Goal: Task Accomplishment & Management: Complete application form

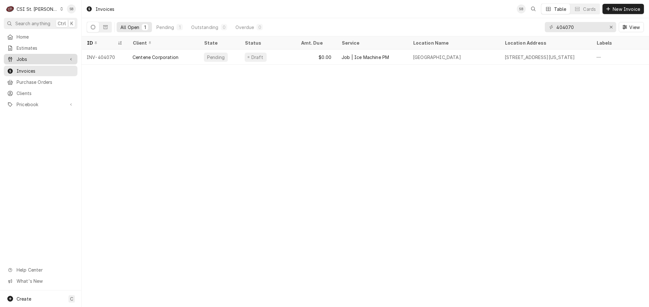
click at [36, 59] on span "Jobs" at bounding box center [41, 59] width 48 height 7
click at [34, 71] on span "Jobs" at bounding box center [46, 70] width 58 height 7
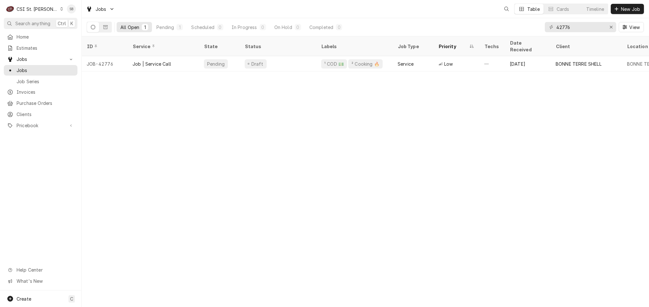
click at [568, 29] on input "42776" at bounding box center [580, 27] width 48 height 10
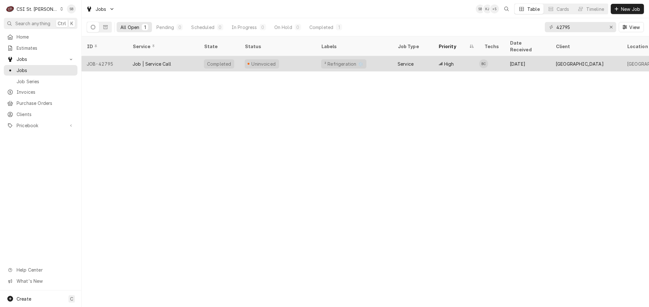
type input "42795"
click at [159, 61] on div "Job | Service Call" at bounding box center [152, 64] width 39 height 7
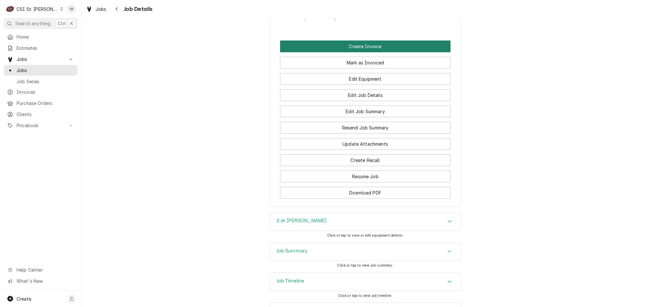
scroll to position [625, 0]
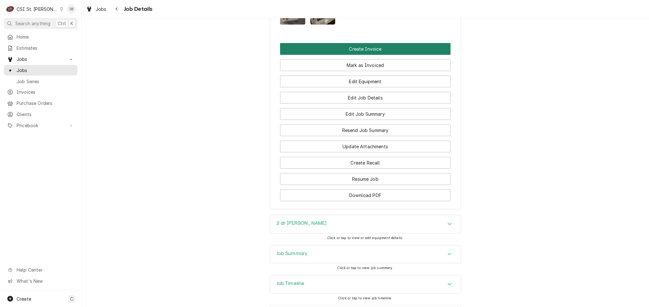
click at [339, 55] on button "Create Invoice" at bounding box center [365, 49] width 170 height 12
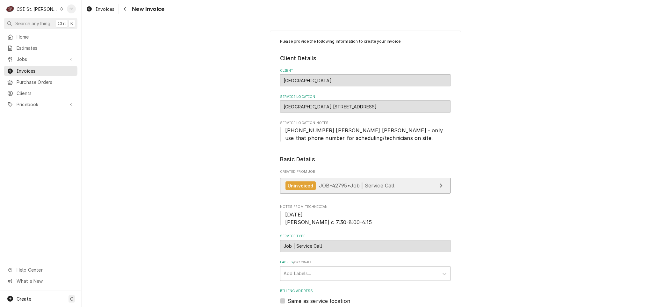
click at [313, 189] on div "Uninvoiced JOB-42795 • Job | Service Call" at bounding box center [339, 185] width 109 height 9
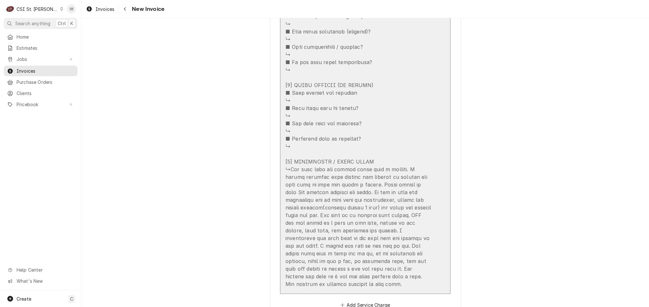
scroll to position [1147, 0]
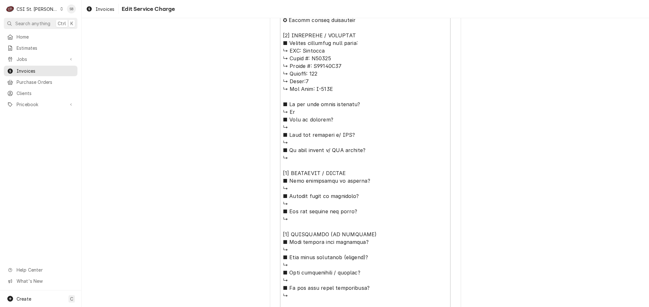
scroll to position [508, 0]
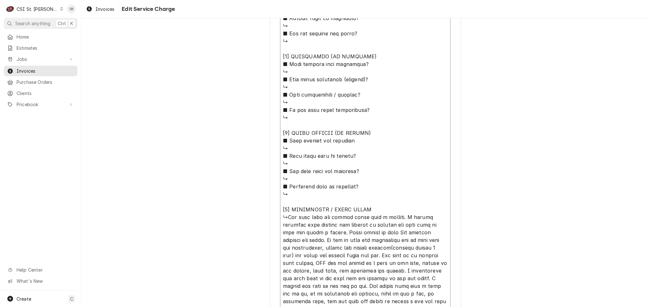
click at [286, 218] on textarea "Service Summary ( optional )" at bounding box center [365, 60] width 170 height 526
type textarea "x"
type textarea "⚠️ 𝗙𝗢𝗥𝗠 𝗜𝗡𝗦𝗧𝗥𝗨𝗖𝗧𝗜𝗢𝗡𝗦 ⚠️ ✪ 𝗖𝗼𝗺𝗽𝗹𝗲𝘁𝗲 𝗮𝗹𝗹 𝗿𝗲𝗹𝗲𝘃𝗮𝗻𝘁 𝘀𝗲𝗰𝘁𝗶𝗼𝗻𝘀 ✪ 𝗣𝗿𝗼𝘃𝗶𝗱𝗲 𝗱𝗲𝘁𝗮𝗶𝗹𝗲𝗱 𝗮𝗻𝘀…"
type textarea "x"
type textarea "⚠️ 𝗙𝗢𝗥𝗠 𝗜𝗡𝗦𝗧𝗥𝗨𝗖𝗧𝗜𝗢𝗡𝗦 ⚠️ ✪ 𝗖𝗼𝗺𝗽𝗹𝗲𝘁𝗲 𝗮𝗹𝗹 𝗿𝗲𝗹𝗲𝘃𝗮𝗻𝘁 𝘀𝗲𝗰𝘁𝗶𝗼𝗻𝘀 ✪ 𝗣𝗿𝗼𝘃𝗶𝗱𝗲 𝗱𝗲𝘁𝗮𝗶𝗹𝗲𝗱 𝗮𝗻𝘀…"
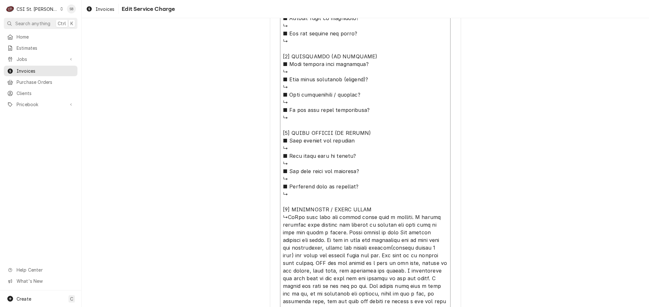
type textarea "x"
type textarea "⚠️ 𝗙𝗢𝗥𝗠 𝗜𝗡𝗦𝗧𝗥𝗨𝗖𝗧𝗜𝗢𝗡𝗦 ⚠️ ✪ 𝗖𝗼𝗺𝗽𝗹𝗲𝘁𝗲 𝗮𝗹𝗹 𝗿𝗲𝗹𝗲𝘃𝗮𝗻𝘁 𝘀𝗲𝗰𝘁𝗶𝗼𝗻𝘀 ✪ 𝗣𝗿𝗼𝘃𝗶𝗱𝗲 𝗱𝗲𝘁𝗮𝗶𝗹𝗲𝗱 𝗮𝗻𝘀…"
type textarea "x"
type textarea "⚠️ 𝗙𝗢𝗥𝗠 𝗜𝗡𝗦𝗧𝗥𝗨𝗖𝗧𝗜𝗢𝗡𝗦 ⚠️ ✪ 𝗖𝗼𝗺𝗽𝗹𝗲𝘁𝗲 𝗮𝗹𝗹 𝗿𝗲𝗹𝗲𝘃𝗮𝗻𝘁 𝘀𝗲𝗰𝘁𝗶𝗼𝗻𝘀 ✪ 𝗣𝗿𝗼𝘃𝗶𝗱𝗲 𝗱𝗲𝘁𝗮𝗶𝗹𝗲𝗱 𝗮𝗻𝘀…"
type textarea "x"
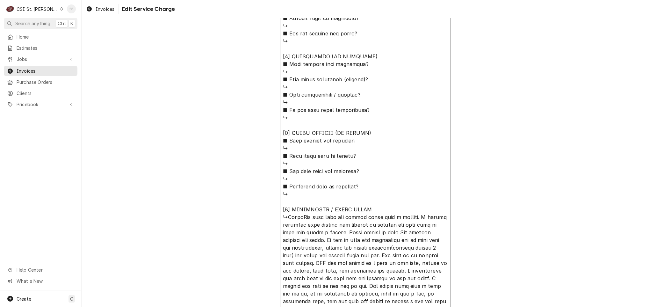
type textarea "⚠️ 𝗙𝗢𝗥𝗠 𝗜𝗡𝗦𝗧𝗥𝗨𝗖𝗧𝗜𝗢𝗡𝗦 ⚠️ ✪ 𝗖𝗼𝗺𝗽𝗹𝗲𝘁𝗲 𝗮𝗹𝗹 𝗿𝗲𝗹𝗲𝘃𝗮𝗻𝘁 𝘀𝗲𝗰𝘁𝗶𝗼𝗻𝘀 ✪ 𝗣𝗿𝗼𝘃𝗶𝗱𝗲 𝗱𝗲𝘁𝗮𝗶𝗹𝗲𝗱 𝗮𝗻𝘀…"
type textarea "x"
type textarea "⚠️ 𝗙𝗢𝗥𝗠 𝗜𝗡𝗦𝗧𝗥𝗨𝗖𝗧𝗜𝗢𝗡𝗦 ⚠️ ✪ 𝗖𝗼𝗺𝗽𝗹𝗲𝘁𝗲 𝗮𝗹𝗹 𝗿𝗲𝗹𝗲𝘃𝗮𝗻𝘁 𝘀𝗲𝗰𝘁𝗶𝗼𝗻𝘀 ✪ 𝗣𝗿𝗼𝘃𝗶𝗱𝗲 𝗱𝗲𝘁𝗮𝗶𝗹𝗲𝗱 𝗮𝗻𝘀…"
type textarea "x"
type textarea "⚠️ 𝗙𝗢𝗥𝗠 𝗜𝗡𝗦𝗧𝗥𝗨𝗖𝗧𝗜𝗢𝗡𝗦 ⚠️ ✪ 𝗖𝗼𝗺𝗽𝗹𝗲𝘁𝗲 𝗮𝗹𝗹 𝗿𝗲𝗹𝗲𝘃𝗮𝗻𝘁 𝘀𝗲𝗰𝘁𝗶𝗼𝗻𝘀 ✪ 𝗣𝗿𝗼𝘃𝗶𝗱𝗲 𝗱𝗲𝘁𝗮𝗶𝗹𝗲𝗱 𝗮𝗻𝘀…"
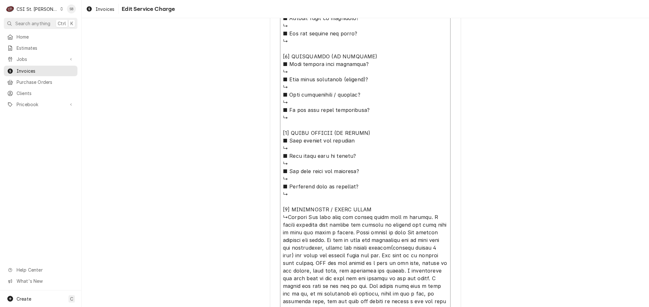
type textarea "x"
type textarea "⚠️ 𝗙𝗢𝗥𝗠 𝗜𝗡𝗦𝗧𝗥𝗨𝗖𝗧𝗜𝗢𝗡𝗦 ⚠️ ✪ 𝗖𝗼𝗺𝗽𝗹𝗲𝘁𝗲 𝗮𝗹𝗹 𝗿𝗲𝗹𝗲𝘃𝗮𝗻𝘁 𝘀𝗲𝗰𝘁𝗶𝗼𝗻𝘀 ✪ 𝗣𝗿𝗼𝘃𝗶𝗱𝗲 𝗱𝗲𝘁𝗮𝗶𝗹𝗲𝗱 𝗮𝗻𝘀…"
type textarea "x"
type textarea "⚠️ 𝗙𝗢𝗥𝗠 𝗜𝗡𝗦𝗧𝗥𝗨𝗖𝗧𝗜𝗢𝗡𝗦 ⚠️ ✪ 𝗖𝗼𝗺𝗽𝗹𝗲𝘁𝗲 𝗮𝗹𝗹 𝗿𝗲𝗹𝗲𝘃𝗮𝗻𝘁 𝘀𝗲𝗰𝘁𝗶𝗼𝗻𝘀 ✪ 𝗣𝗿𝗼𝘃𝗶𝗱𝗲 𝗱𝗲𝘁𝗮𝗶𝗹𝗲𝗱 𝗮𝗻𝘀…"
type textarea "x"
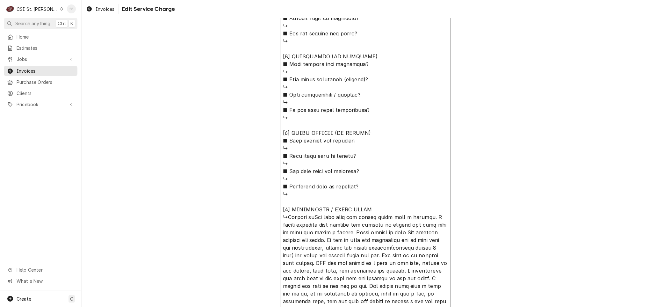
type textarea "⚠️ 𝗙𝗢𝗥𝗠 𝗜𝗡𝗦𝗧𝗥𝗨𝗖𝗧𝗜𝗢𝗡𝗦 ⚠️ ✪ 𝗖𝗼𝗺𝗽𝗹𝗲𝘁𝗲 𝗮𝗹𝗹 𝗿𝗲𝗹𝗲𝘃𝗮𝗻𝘁 𝘀𝗲𝗰𝘁𝗶𝗼𝗻𝘀 ✪ 𝗣𝗿𝗼𝘃𝗶𝗱𝗲 𝗱𝗲𝘁𝗮𝗶𝗹𝗲𝗱 𝗮𝗻𝘀…"
type textarea "x"
type textarea "⚠️ 𝗙𝗢𝗥𝗠 𝗜𝗡𝗦𝗧𝗥𝗨𝗖𝗧𝗜𝗢𝗡𝗦 ⚠️ ✪ 𝗖𝗼𝗺𝗽𝗹𝗲𝘁𝗲 𝗮𝗹𝗹 𝗿𝗲𝗹𝗲𝘃𝗮𝗻𝘁 𝘀𝗲𝗰𝘁𝗶𝗼𝗻𝘀 ✪ 𝗣𝗿𝗼𝘃𝗶𝗱𝗲 𝗱𝗲𝘁𝗮𝗶𝗹𝗲𝗱 𝗮𝗻𝘀…"
type textarea "x"
type textarea "⚠️ 𝗙𝗢𝗥𝗠 𝗜𝗡𝗦𝗧𝗥𝗨𝗖𝗧𝗜𝗢𝗡𝗦 ⚠️ ✪ 𝗖𝗼𝗺𝗽𝗹𝗲𝘁𝗲 𝗮𝗹𝗹 𝗿𝗲𝗹𝗲𝘃𝗮𝗻𝘁 𝘀𝗲𝗰𝘁𝗶𝗼𝗻𝘀 ✪ 𝗣𝗿𝗼𝘃𝗶𝗱𝗲 𝗱𝗲𝘁𝗮𝗶𝗹𝗲𝗱 𝗮𝗻𝘀…"
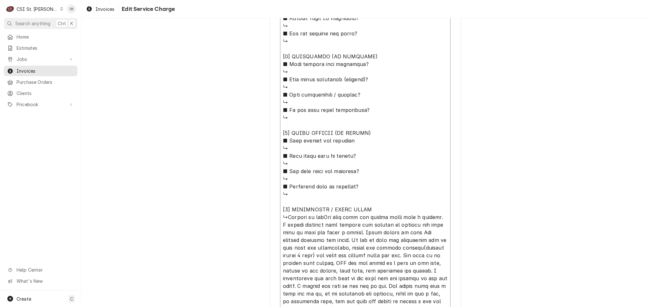
type textarea "x"
type textarea "⚠️ 𝗙𝗢𝗥𝗠 𝗜𝗡𝗦𝗧𝗥𝗨𝗖𝗧𝗜𝗢𝗡𝗦 ⚠️ ✪ 𝗖𝗼𝗺𝗽𝗹𝗲𝘁𝗲 𝗮𝗹𝗹 𝗿𝗲𝗹𝗲𝘃𝗮𝗻𝘁 𝘀𝗲𝗰𝘁𝗶𝗼𝗻𝘀 ✪ 𝗣𝗿𝗼𝘃𝗶𝗱𝗲 𝗱𝗲𝘁𝗮𝗶𝗹𝗲𝗱 𝗮𝗻𝘀…"
type textarea "x"
type textarea "⚠️ 𝗙𝗢𝗥𝗠 𝗜𝗡𝗦𝗧𝗥𝗨𝗖𝗧𝗜𝗢𝗡𝗦 ⚠️ ✪ 𝗖𝗼𝗺𝗽𝗹𝗲𝘁𝗲 𝗮𝗹𝗹 𝗿𝗲𝗹𝗲𝘃𝗮𝗻𝘁 𝘀𝗲𝗰𝘁𝗶𝗼𝗻𝘀 ✪ 𝗣𝗿𝗼𝘃𝗶𝗱𝗲 𝗱𝗲𝘁𝗮𝗶𝗹𝗲𝗱 𝗮𝗻𝘀…"
type textarea "x"
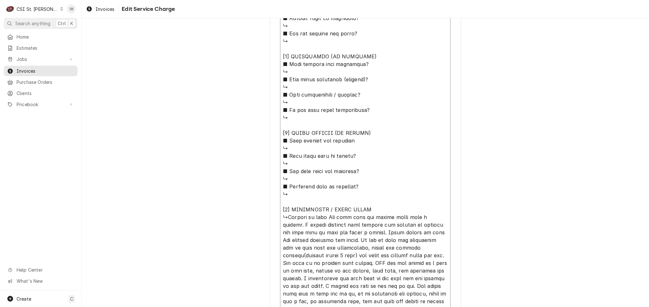
type textarea "⚠️ 𝗙𝗢𝗥𝗠 𝗜𝗡𝗦𝗧𝗥𝗨𝗖𝗧𝗜𝗢𝗡𝗦 ⚠️ ✪ 𝗖𝗼𝗺𝗽𝗹𝗲𝘁𝗲 𝗮𝗹𝗹 𝗿𝗲𝗹𝗲𝘃𝗮𝗻𝘁 𝘀𝗲𝗰𝘁𝗶𝗼𝗻𝘀 ✪ 𝗣𝗿𝗼𝘃𝗶𝗱𝗲 𝗱𝗲𝘁𝗮𝗶𝗹𝗲𝗱 𝗮𝗻𝘀…"
type textarea "x"
type textarea "⚠️ 𝗙𝗢𝗥𝗠 𝗜𝗡𝗦𝗧𝗥𝗨𝗖𝗧𝗜𝗢𝗡𝗦 ⚠️ ✪ 𝗖𝗼𝗺𝗽𝗹𝗲𝘁𝗲 𝗮𝗹𝗹 𝗿𝗲𝗹𝗲𝘃𝗮𝗻𝘁 𝘀𝗲𝗰𝘁𝗶𝗼𝗻𝘀 ✪ 𝗣𝗿𝗼𝘃𝗶𝗱𝗲 𝗱𝗲𝘁𝗮𝗶𝗹𝗲𝗱 𝗮𝗻𝘀…"
type textarea "x"
type textarea "⚠️ 𝗙𝗢𝗥𝗠 𝗜𝗡𝗦𝗧𝗥𝗨𝗖𝗧𝗜𝗢𝗡𝗦 ⚠️ ✪ 𝗖𝗼𝗺𝗽𝗹𝗲𝘁𝗲 𝗮𝗹𝗹 𝗿𝗲𝗹𝗲𝘃𝗮𝗻𝘁 𝘀𝗲𝗰𝘁𝗶𝗼𝗻𝘀 ✪ 𝗣𝗿𝗼𝘃𝗶𝗱𝗲 𝗱𝗲𝘁𝗮𝗶𝗹𝗲𝗱 𝗮𝗻𝘀…"
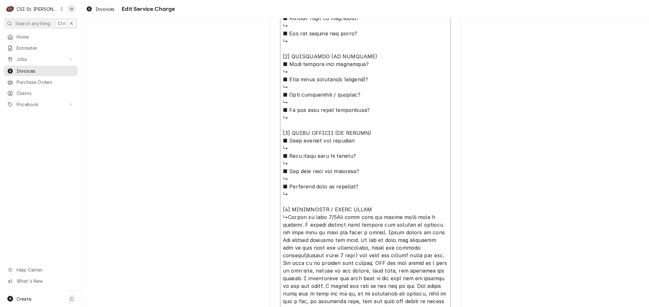
type textarea "x"
type textarea "⚠️ 𝗙𝗢𝗥𝗠 𝗜𝗡𝗦𝗧𝗥𝗨𝗖𝗧𝗜𝗢𝗡𝗦 ⚠️ ✪ 𝗖𝗼𝗺𝗽𝗹𝗲𝘁𝗲 𝗮𝗹𝗹 𝗿𝗲𝗹𝗲𝘃𝗮𝗻𝘁 𝘀𝗲𝗰𝘁𝗶𝗼𝗻𝘀 ✪ 𝗣𝗿𝗼𝘃𝗶𝗱𝗲 𝗱𝗲𝘁𝗮𝗶𝗹𝗲𝗱 𝗮𝗻𝘀…"
type textarea "x"
type textarea "⚠️ 𝗙𝗢𝗥𝗠 𝗜𝗡𝗦𝗧𝗥𝗨𝗖𝗧𝗜𝗢𝗡𝗦 ⚠️ ✪ 𝗖𝗼𝗺𝗽𝗹𝗲𝘁𝗲 𝗮𝗹𝗹 𝗿𝗲𝗹𝗲𝘃𝗮𝗻𝘁 𝘀𝗲𝗰𝘁𝗶𝗼𝗻𝘀 ✪ 𝗣𝗿𝗼𝘃𝗶𝗱𝗲 𝗱𝗲𝘁𝗮𝗶𝗹𝗲𝗱 𝗮𝗻𝘀…"
type textarea "x"
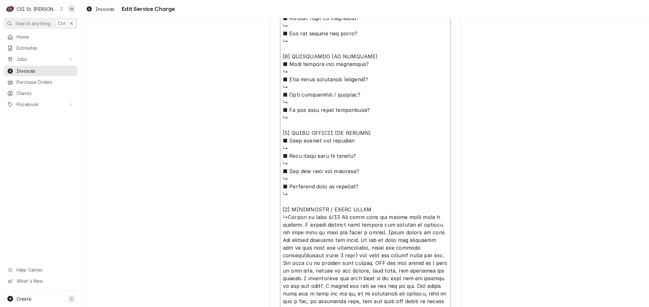
type textarea "⚠️ 𝗙𝗢𝗥𝗠 𝗜𝗡𝗦𝗧𝗥𝗨𝗖𝗧𝗜𝗢𝗡𝗦 ⚠️ ✪ 𝗖𝗼𝗺𝗽𝗹𝗲𝘁𝗲 𝗮𝗹𝗹 𝗿𝗲𝗹𝗲𝘃𝗮𝗻𝘁 𝘀𝗲𝗰𝘁𝗶𝗼𝗻𝘀 ✪ 𝗣𝗿𝗼𝘃𝗶𝗱𝗲 𝗱𝗲𝘁𝗮𝗶𝗹𝗲𝗱 𝗮𝗻𝘀…"
type textarea "x"
type textarea "⚠️ 𝗙𝗢𝗥𝗠 𝗜𝗡𝗦𝗧𝗥𝗨𝗖𝗧𝗜𝗢𝗡𝗦 ⚠️ ✪ 𝗖𝗼𝗺𝗽𝗹𝗲𝘁𝗲 𝗮𝗹𝗹 𝗿𝗲𝗹𝗲𝘃𝗮𝗻𝘁 𝘀𝗲𝗰𝘁𝗶𝗼𝗻𝘀 ✪ 𝗣𝗿𝗼𝘃𝗶𝗱𝗲 𝗱𝗲𝘁𝗮𝗶𝗹𝗲𝗱 𝗮𝗻𝘀…"
type textarea "x"
type textarea "⚠️ 𝗙𝗢𝗥𝗠 𝗜𝗡𝗦𝗧𝗥𝗨𝗖𝗧𝗜𝗢𝗡𝗦 ⚠️ ✪ 𝗖𝗼𝗺𝗽𝗹𝗲𝘁𝗲 𝗮𝗹𝗹 𝗿𝗲𝗹𝗲𝘃𝗮𝗻𝘁 𝘀𝗲𝗰𝘁𝗶𝗼𝗻𝘀 ✪ 𝗣𝗿𝗼𝘃𝗶𝗱𝗲 𝗱𝗲𝘁𝗮𝗶𝗹𝗲𝗱 𝗮𝗻𝘀…"
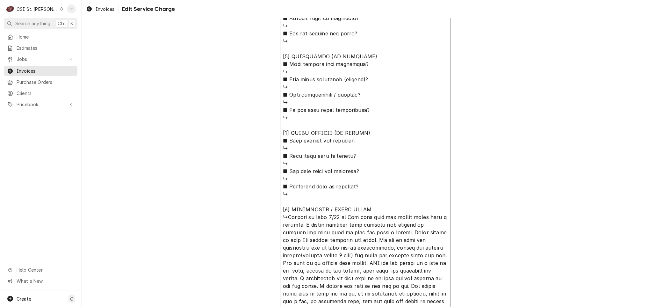
type textarea "x"
type textarea "⚠️ 𝗙𝗢𝗥𝗠 𝗜𝗡𝗦𝗧𝗥𝗨𝗖𝗧𝗜𝗢𝗡𝗦 ⚠️ ✪ 𝗖𝗼𝗺𝗽𝗹𝗲𝘁𝗲 𝗮𝗹𝗹 𝗿𝗲𝗹𝗲𝘃𝗮𝗻𝘁 𝘀𝗲𝗰𝘁𝗶𝗼𝗻𝘀 ✪ 𝗣𝗿𝗼𝘃𝗶𝗱𝗲 𝗱𝗲𝘁𝗮𝗶𝗹𝗲𝗱 𝗮𝗻𝘀…"
type textarea "x"
type textarea "⚠️ 𝗙𝗢𝗥𝗠 𝗜𝗡𝗦𝗧𝗥𝗨𝗖𝗧𝗜𝗢𝗡𝗦 ⚠️ ✪ 𝗖𝗼𝗺𝗽𝗹𝗲𝘁𝗲 𝗮𝗹𝗹 𝗿𝗲𝗹𝗲𝘃𝗮𝗻𝘁 𝘀𝗲𝗰𝘁𝗶𝗼𝗻𝘀 ✪ 𝗣𝗿𝗼𝘃𝗶𝗱𝗲 𝗱𝗲𝘁𝗮𝗶𝗹𝗲𝗱 𝗮𝗻𝘀…"
type textarea "x"
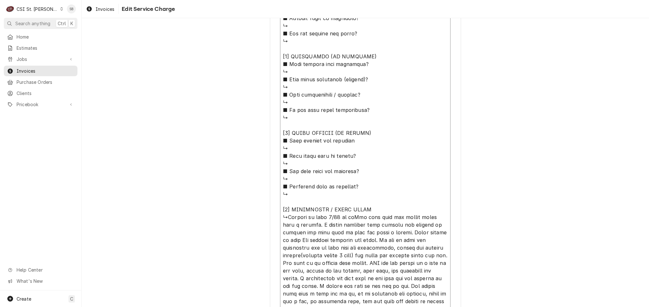
type textarea "⚠️ 𝗙𝗢𝗥𝗠 𝗜𝗡𝗦𝗧𝗥𝗨𝗖𝗧𝗜𝗢𝗡𝗦 ⚠️ ✪ 𝗖𝗼𝗺𝗽𝗹𝗲𝘁𝗲 𝗮𝗹𝗹 𝗿𝗲𝗹𝗲𝘃𝗮𝗻𝘁 𝘀𝗲𝗰𝘁𝗶𝗼𝗻𝘀 ✪ 𝗣𝗿𝗼𝘃𝗶𝗱𝗲 𝗱𝗲𝘁𝗮𝗶𝗹𝗲𝗱 𝗮𝗻𝘀…"
type textarea "x"
type textarea "⚠️ 𝗙𝗢𝗥𝗠 𝗜𝗡𝗦𝗧𝗥𝗨𝗖𝗧𝗜𝗢𝗡𝗦 ⚠️ ✪ 𝗖𝗼𝗺𝗽𝗹𝗲𝘁𝗲 𝗮𝗹𝗹 𝗿𝗲𝗹𝗲𝘃𝗮𝗻𝘁 𝘀𝗲𝗰𝘁𝗶𝗼𝗻𝘀 ✪ 𝗣𝗿𝗼𝘃𝗶𝗱𝗲 𝗱𝗲𝘁𝗮𝗶𝗹𝗲𝗱 𝗮𝗻𝘀…"
type textarea "x"
type textarea "⚠️ 𝗙𝗢𝗥𝗠 𝗜𝗡𝗦𝗧𝗥𝗨𝗖𝗧𝗜𝗢𝗡𝗦 ⚠️ ✪ 𝗖𝗼𝗺𝗽𝗹𝗲𝘁𝗲 𝗮𝗹𝗹 𝗿𝗲𝗹𝗲𝘃𝗮𝗻𝘁 𝘀𝗲𝗰𝘁𝗶𝗼𝗻𝘀 ✪ 𝗣𝗿𝗼𝘃𝗶𝗱𝗲 𝗱𝗲𝘁𝗮𝗶𝗹𝗲𝗱 𝗮𝗻𝘀…"
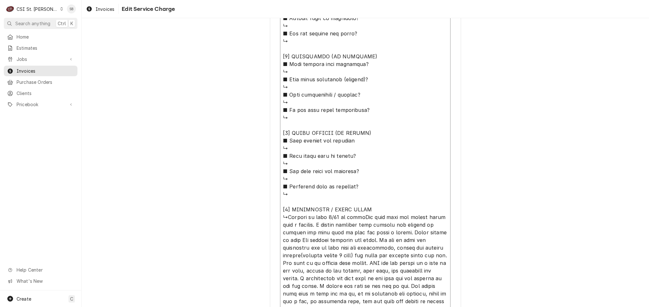
type textarea "x"
type textarea "⚠️ 𝗙𝗢𝗥𝗠 𝗜𝗡𝗦𝗧𝗥𝗨𝗖𝗧𝗜𝗢𝗡𝗦 ⚠️ ✪ 𝗖𝗼𝗺𝗽𝗹𝗲𝘁𝗲 𝗮𝗹𝗹 𝗿𝗲𝗹𝗲𝘃𝗮𝗻𝘁 𝘀𝗲𝗰𝘁𝗶𝗼𝗻𝘀 ✪ 𝗣𝗿𝗼𝘃𝗶𝗱𝗲 𝗱𝗲𝘁𝗮𝗶𝗹𝗲𝗱 𝗮𝗻𝘀…"
type textarea "x"
type textarea "⚠️ 𝗙𝗢𝗥𝗠 𝗜𝗡𝗦𝗧𝗥𝗨𝗖𝗧𝗜𝗢𝗡𝗦 ⚠️ ✪ 𝗖𝗼𝗺𝗽𝗹𝗲𝘁𝗲 𝗮𝗹𝗹 𝗿𝗲𝗹𝗲𝘃𝗮𝗻𝘁 𝘀𝗲𝗰𝘁𝗶𝗼𝗻𝘀 ✪ 𝗣𝗿𝗼𝘃𝗶𝗱𝗲 𝗱𝗲𝘁𝗮𝗶𝗹𝗲𝗱 𝗮𝗻𝘀…"
type textarea "x"
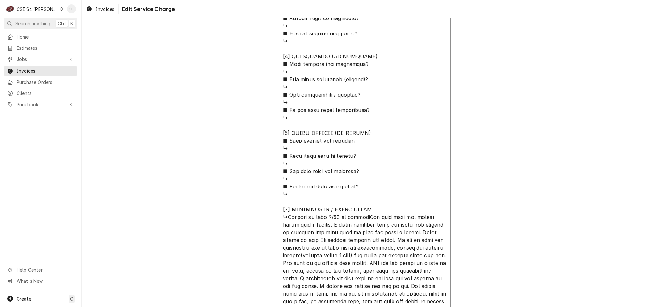
type textarea "⚠️ 𝗙𝗢𝗥𝗠 𝗜𝗡𝗦𝗧𝗥𝗨𝗖𝗧𝗜𝗢𝗡𝗦 ⚠️ ✪ 𝗖𝗼𝗺𝗽𝗹𝗲𝘁𝗲 𝗮𝗹𝗹 𝗿𝗲𝗹𝗲𝘃𝗮𝗻𝘁 𝘀𝗲𝗰𝘁𝗶𝗼𝗻𝘀 ✪ 𝗣𝗿𝗼𝘃𝗶𝗱𝗲 𝗱𝗲𝘁𝗮𝗶𝗹𝗲𝗱 𝗮𝗻𝘀…"
type textarea "x"
type textarea "⚠️ 𝗙𝗢𝗥𝗠 𝗜𝗡𝗦𝗧𝗥𝗨𝗖𝗧𝗜𝗢𝗡𝗦 ⚠️ ✪ 𝗖𝗼𝗺𝗽𝗹𝗲𝘁𝗲 𝗮𝗹𝗹 𝗿𝗲𝗹𝗲𝘃𝗮𝗻𝘁 𝘀𝗲𝗰𝘁𝗶𝗼𝗻𝘀 ✪ 𝗣𝗿𝗼𝘃𝗶𝗱𝗲 𝗱𝗲𝘁𝗮𝗶𝗹𝗲𝗱 𝗮𝗻𝘀…"
type textarea "x"
type textarea "⚠️ 𝗙𝗢𝗥𝗠 𝗜𝗡𝗦𝗧𝗥𝗨𝗖𝗧𝗜𝗢𝗡𝗦 ⚠️ ✪ 𝗖𝗼𝗺𝗽𝗹𝗲𝘁𝗲 𝗮𝗹𝗹 𝗿𝗲𝗹𝗲𝘃𝗮𝗻𝘁 𝘀𝗲𝗰𝘁𝗶𝗼𝗻𝘀 ✪ 𝗣𝗿𝗼𝘃𝗶𝗱𝗲 𝗱𝗲𝘁𝗮𝗶𝗹𝗲𝗱 𝗮𝗻𝘀…"
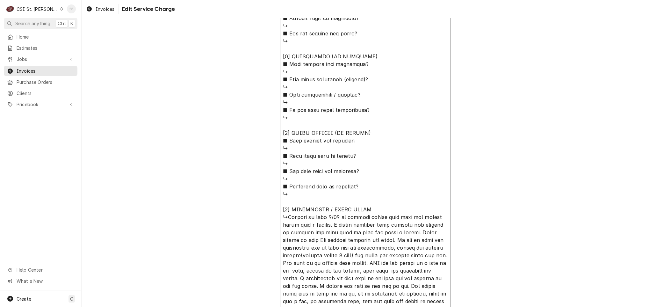
type textarea "x"
type textarea "⚠️ 𝗙𝗢𝗥𝗠 𝗜𝗡𝗦𝗧𝗥𝗨𝗖𝗧𝗜𝗢𝗡𝗦 ⚠️ ✪ 𝗖𝗼𝗺𝗽𝗹𝗲𝘁𝗲 𝗮𝗹𝗹 𝗿𝗲𝗹𝗲𝘃𝗮𝗻𝘁 𝘀𝗲𝗰𝘁𝗶𝗼𝗻𝘀 ✪ 𝗣𝗿𝗼𝘃𝗶𝗱𝗲 𝗱𝗲𝘁𝗮𝗶𝗹𝗲𝗱 𝗮𝗻𝘀…"
type textarea "x"
type textarea "⚠️ 𝗙𝗢𝗥𝗠 𝗜𝗡𝗦𝗧𝗥𝗨𝗖𝗧𝗜𝗢𝗡𝗦 ⚠️ ✪ 𝗖𝗼𝗺𝗽𝗹𝗲𝘁𝗲 𝗮𝗹𝗹 𝗿𝗲𝗹𝗲𝘃𝗮𝗻𝘁 𝘀𝗲𝗰𝘁𝗶𝗼𝗻𝘀 ✪ 𝗣𝗿𝗼𝘃𝗶𝗱𝗲 𝗱𝗲𝘁𝗮𝗶𝗹𝗲𝗱 𝗮𝗻𝘀…"
type textarea "x"
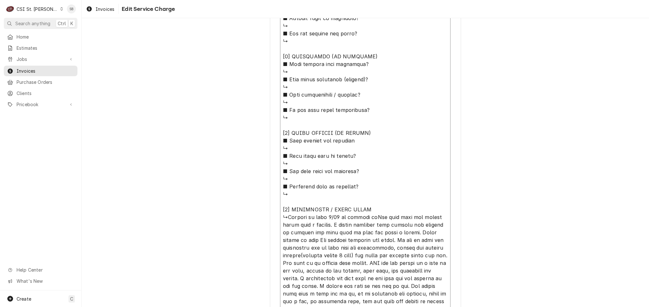
type textarea "⚠️ 𝗙𝗢𝗥𝗠 𝗜𝗡𝗦𝗧𝗥𝗨𝗖𝗧𝗜𝗢𝗡𝗦 ⚠️ ✪ 𝗖𝗼𝗺𝗽𝗹𝗲𝘁𝗲 𝗮𝗹𝗹 𝗿𝗲𝗹𝗲𝘃𝗮𝗻𝘁 𝘀𝗲𝗰𝘁𝗶𝗼𝗻𝘀 ✪ 𝗣𝗿𝗼𝘃𝗶𝗱𝗲 𝗱𝗲𝘁𝗮𝗶𝗹𝗲𝗱 𝗮𝗻𝘀…"
type textarea "x"
type textarea "⚠️ 𝗙𝗢𝗥𝗠 𝗜𝗡𝗦𝗧𝗥𝗨𝗖𝗧𝗜𝗢𝗡𝗦 ⚠️ ✪ 𝗖𝗼𝗺𝗽𝗹𝗲𝘁𝗲 𝗮𝗹𝗹 𝗿𝗲𝗹𝗲𝘃𝗮𝗻𝘁 𝘀𝗲𝗰𝘁𝗶𝗼𝗻𝘀 ✪ 𝗣𝗿𝗼𝘃𝗶𝗱𝗲 𝗱𝗲𝘁𝗮𝗶𝗹𝗲𝗱 𝗮𝗻𝘀…"
type textarea "x"
type textarea "⚠️ 𝗙𝗢𝗥𝗠 𝗜𝗡𝗦𝗧𝗥𝗨𝗖𝗧𝗜𝗢𝗡𝗦 ⚠️ ✪ 𝗖𝗼𝗺𝗽𝗹𝗲𝘁𝗲 𝗮𝗹𝗹 𝗿𝗲𝗹𝗲𝘃𝗮𝗻𝘁 𝘀𝗲𝗰𝘁𝗶𝗼𝗻𝘀 ✪ 𝗣𝗿𝗼𝘃𝗶𝗱𝗲 𝗱𝗲𝘁𝗮𝗶𝗹𝗲𝗱 𝗮𝗻𝘀…"
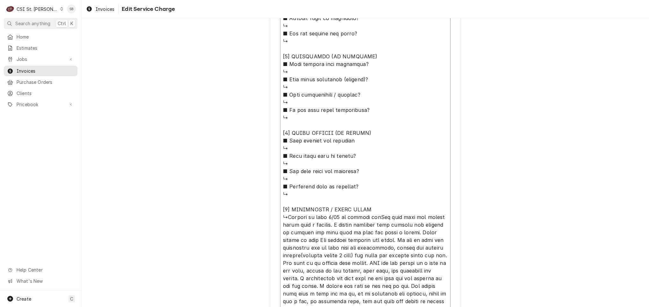
type textarea "x"
type textarea "⚠️ 𝗙𝗢𝗥𝗠 𝗜𝗡𝗦𝗧𝗥𝗨𝗖𝗧𝗜𝗢𝗡𝗦 ⚠️ ✪ 𝗖𝗼𝗺𝗽𝗹𝗲𝘁𝗲 𝗮𝗹𝗹 𝗿𝗲𝗹𝗲𝘃𝗮𝗻𝘁 𝘀𝗲𝗰𝘁𝗶𝗼𝗻𝘀 ✪ 𝗣𝗿𝗼𝘃𝗶𝗱𝗲 𝗱𝗲𝘁𝗮𝗶𝗹𝗲𝗱 𝗮𝗻𝘀…"
type textarea "x"
type textarea "⚠️ 𝗙𝗢𝗥𝗠 𝗜𝗡𝗦𝗧𝗥𝗨𝗖𝗧𝗜𝗢𝗡𝗦 ⚠️ ✪ 𝗖𝗼𝗺𝗽𝗹𝗲𝘁𝗲 𝗮𝗹𝗹 𝗿𝗲𝗹𝗲𝘃𝗮𝗻𝘁 𝘀𝗲𝗰𝘁𝗶𝗼𝗻𝘀 ✪ 𝗣𝗿𝗼𝘃𝗶𝗱𝗲 𝗱𝗲𝘁𝗮𝗶𝗹𝗲𝗱 𝗮𝗻𝘀…"
type textarea "x"
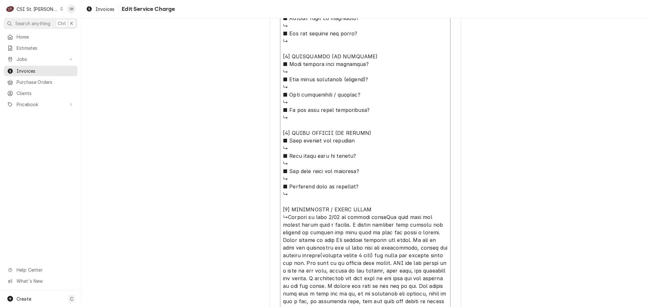
type textarea "⚠️ 𝗙𝗢𝗥𝗠 𝗜𝗡𝗦𝗧𝗥𝗨𝗖𝗧𝗜𝗢𝗡𝗦 ⚠️ ✪ 𝗖𝗼𝗺𝗽𝗹𝗲𝘁𝗲 𝗮𝗹𝗹 𝗿𝗲𝗹𝗲𝘃𝗮𝗻𝘁 𝘀𝗲𝗰𝘁𝗶𝗼𝗻𝘀 ✪ 𝗣𝗿𝗼𝘃𝗶𝗱𝗲 𝗱𝗲𝘁𝗮𝗶𝗹𝗲𝗱 𝗮𝗻𝘀…"
type textarea "x"
type textarea "⚠️ 𝗙𝗢𝗥𝗠 𝗜𝗡𝗦𝗧𝗥𝗨𝗖𝗧𝗜𝗢𝗡𝗦 ⚠️ ✪ 𝗖𝗼𝗺𝗽𝗹𝗲𝘁𝗲 𝗮𝗹𝗹 𝗿𝗲𝗹𝗲𝘃𝗮𝗻𝘁 𝘀𝗲𝗰𝘁𝗶𝗼𝗻𝘀 ✪ 𝗣𝗿𝗼𝘃𝗶𝗱𝗲 𝗱𝗲𝘁𝗮𝗶𝗹𝗲𝗱 𝗮𝗻𝘀…"
type textarea "x"
type textarea "⚠️ 𝗙𝗢𝗥𝗠 𝗜𝗡𝗦𝗧𝗥𝗨𝗖𝗧𝗜𝗢𝗡𝗦 ⚠️ ✪ 𝗖𝗼𝗺𝗽𝗹𝗲𝘁𝗲 𝗮𝗹𝗹 𝗿𝗲𝗹𝗲𝘃𝗮𝗻𝘁 𝘀𝗲𝗰𝘁𝗶𝗼𝗻𝘀 ✪ 𝗣𝗿𝗼𝘃𝗶𝗱𝗲 𝗱𝗲𝘁𝗮𝗶𝗹𝗲𝗱 𝗮𝗻𝘀…"
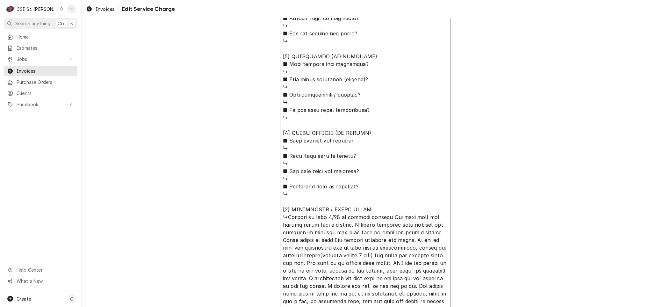
type textarea "x"
type textarea "⚠️ 𝗙𝗢𝗥𝗠 𝗜𝗡𝗦𝗧𝗥𝗨𝗖𝗧𝗜𝗢𝗡𝗦 ⚠️ ✪ 𝗖𝗼𝗺𝗽𝗹𝗲𝘁𝗲 𝗮𝗹𝗹 𝗿𝗲𝗹𝗲𝘃𝗮𝗻𝘁 𝘀𝗲𝗰𝘁𝗶𝗼𝗻𝘀 ✪ 𝗣𝗿𝗼𝘃𝗶𝗱𝗲 𝗱𝗲𝘁𝗮𝗶𝗹𝗲𝗱 𝗮𝗻𝘀…"
type textarea "x"
type textarea "⚠️ 𝗙𝗢𝗥𝗠 𝗜𝗡𝗦𝗧𝗥𝗨𝗖𝗧𝗜𝗢𝗡𝗦 ⚠️ ✪ 𝗖𝗼𝗺𝗽𝗹𝗲𝘁𝗲 𝗮𝗹𝗹 𝗿𝗲𝗹𝗲𝘃𝗮𝗻𝘁 𝘀𝗲𝗰𝘁𝗶𝗼𝗻𝘀 ✪ 𝗣𝗿𝗼𝘃𝗶𝗱𝗲 𝗱𝗲𝘁𝗮𝗶𝗹𝗲𝗱 𝗮𝗻𝘀…"
type textarea "x"
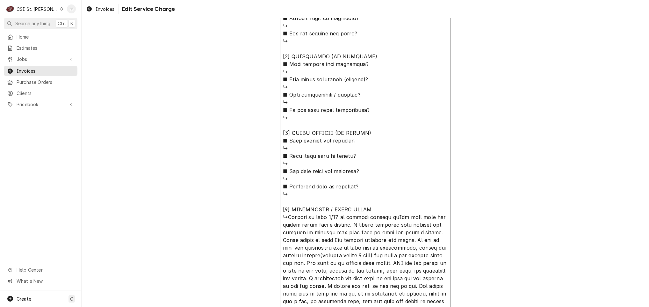
type textarea "⚠️ 𝗙𝗢𝗥𝗠 𝗜𝗡𝗦𝗧𝗥𝗨𝗖𝗧𝗜𝗢𝗡𝗦 ⚠️ ✪ 𝗖𝗼𝗺𝗽𝗹𝗲𝘁𝗲 𝗮𝗹𝗹 𝗿𝗲𝗹𝗲𝘃𝗮𝗻𝘁 𝘀𝗲𝗰𝘁𝗶𝗼𝗻𝘀 ✪ 𝗣𝗿𝗼𝘃𝗶𝗱𝗲 𝗱𝗲𝘁𝗮𝗶𝗹𝗲𝗱 𝗮𝗻𝘀…"
paste textarea "Emergency freezer down up to 60 degrees"
type textarea "x"
type textarea "⚠️ 𝗙𝗢𝗥𝗠 𝗜𝗡𝗦𝗧𝗥𝗨𝗖𝗧𝗜𝗢𝗡𝗦 ⚠️ ✪ 𝗖𝗼𝗺𝗽𝗹𝗲𝘁𝗲 𝗮𝗹𝗹 𝗿𝗲𝗹𝗲𝘃𝗮𝗻𝘁 𝘀𝗲𝗰𝘁𝗶𝗼𝗻𝘀 ✪ 𝗣𝗿𝗼𝘃𝗶𝗱𝗲 𝗱𝗲𝘁𝗮𝗶𝗹𝗲𝗱 𝗮𝗻𝘀…"
type textarea "x"
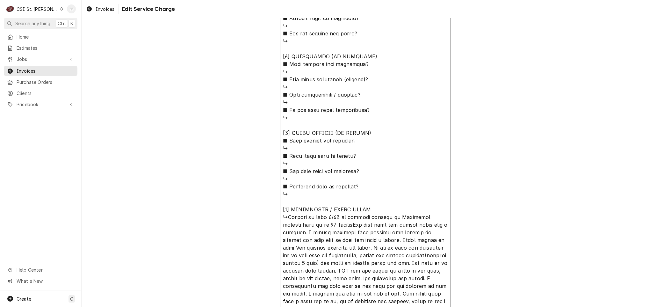
type textarea "⚠️ 𝗙𝗢𝗥𝗠 𝗜𝗡𝗦𝗧𝗥𝗨𝗖𝗧𝗜𝗢𝗡𝗦 ⚠️ ✪ 𝗖𝗼𝗺𝗽𝗹𝗲𝘁𝗲 𝗮𝗹𝗹 𝗿𝗲𝗹𝗲𝘃𝗮𝗻𝘁 𝘀𝗲𝗰𝘁𝗶𝗼𝗻𝘀 ✪ 𝗣𝗿𝗼𝘃𝗶𝗱𝗲 𝗱𝗲𝘁𝗮𝗶𝗹𝗲𝗱 𝗮𝗻𝘀…"
type textarea "x"
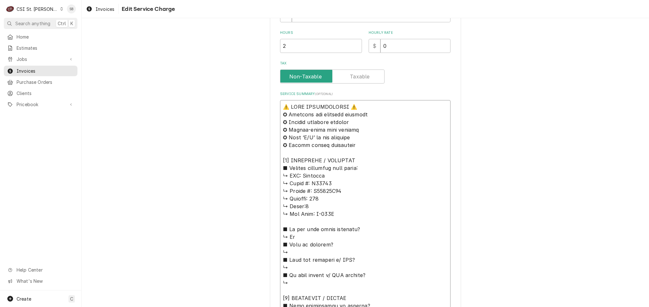
scroll to position [0, 0]
drag, startPoint x: 340, startPoint y: 249, endPoint x: 238, endPoint y: 102, distance: 179.2
click at [231, 96] on div "Use the fields below to edit this service charge Short Description Job | Servic…" at bounding box center [365, 254] width 567 height 870
type textarea "⚠️ 𝗙𝗢𝗥𝗠 𝗜𝗡𝗦𝗧𝗥𝗨𝗖𝗧𝗜𝗢𝗡𝗦 ⚠️ ✪ 𝗖𝗼𝗺𝗽𝗹𝗲𝘁𝗲 𝗮𝗹𝗹 𝗿𝗲𝗹𝗲𝘃𝗮𝗻𝘁 𝘀𝗲𝗰𝘁𝗶𝗼𝗻𝘀 ✪ 𝗣𝗿𝗼𝘃𝗶𝗱𝗲 𝗱𝗲𝘁𝗮𝗶𝗹𝗲𝗱 𝗮𝗻𝘀…"
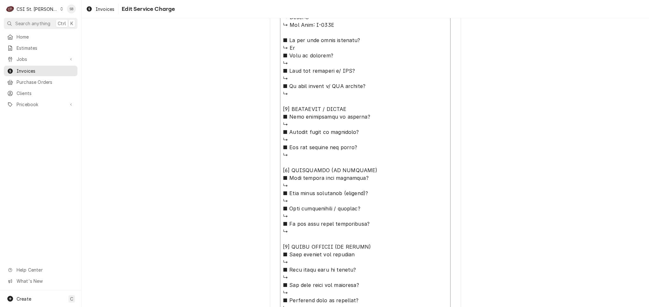
scroll to position [588, 0]
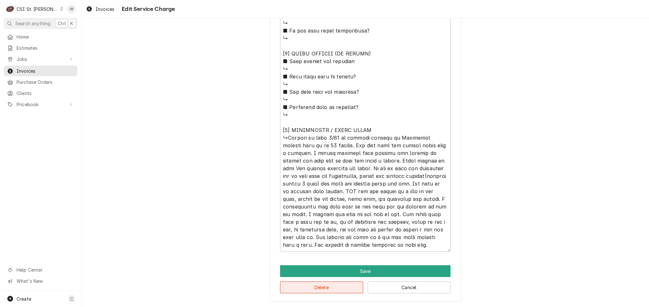
click at [305, 290] on button "Delete" at bounding box center [321, 287] width 83 height 12
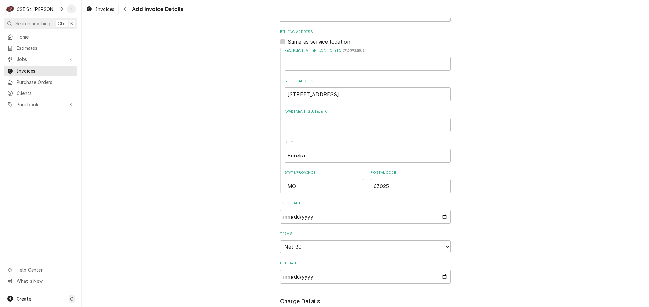
scroll to position [107, 0]
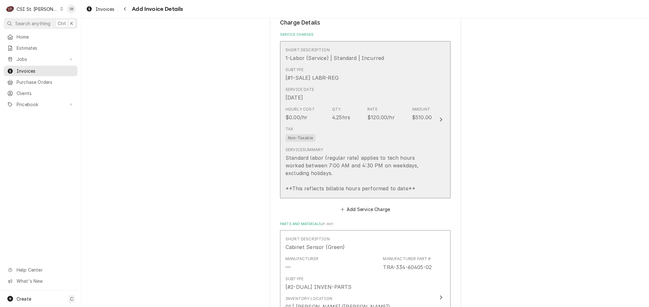
click at [337, 185] on div "Standard labor (regular rate) applies to tech hours worked between 7:00 AM and …" at bounding box center [358, 173] width 146 height 38
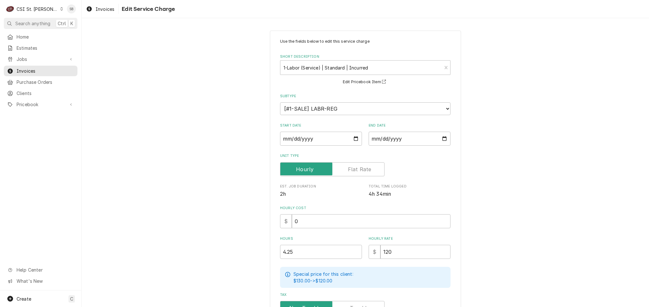
scroll to position [116, 0]
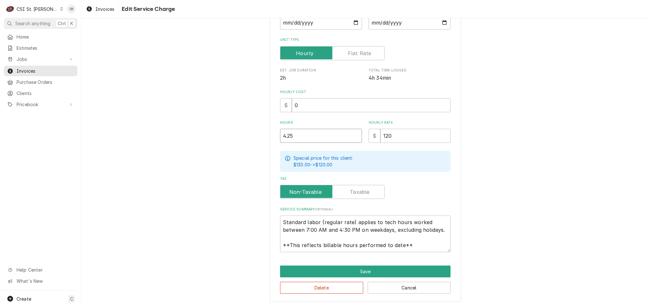
drag, startPoint x: 293, startPoint y: 134, endPoint x: 216, endPoint y: 135, distance: 77.1
click at [217, 137] on div "Use the fields below to edit this service charge Short Description 1-Labor (Ser…" at bounding box center [365, 108] width 567 height 398
type textarea "x"
type input "8"
type textarea "x"
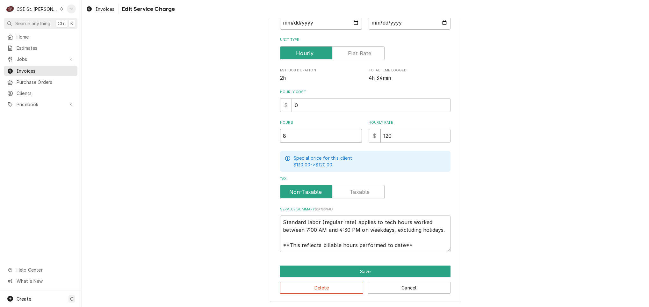
type input "8.2"
type textarea "x"
type input "8.25"
drag, startPoint x: 280, startPoint y: 220, endPoint x: 541, endPoint y: 279, distance: 267.9
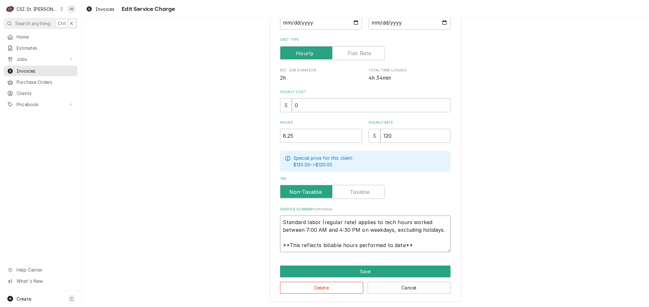
click at [541, 279] on div "Use the fields below to edit this service charge Short Description 1-Labor (Ser…" at bounding box center [365, 108] width 567 height 398
paste textarea "Brand: Traulsen / Model: G22010 / Serial: T19446F09 Technician responded on 09/…"
type textarea "x"
type textarea "Brand: Traulsen / Model: G22010 / Serial: T19446F09 Technician responded on 09/…"
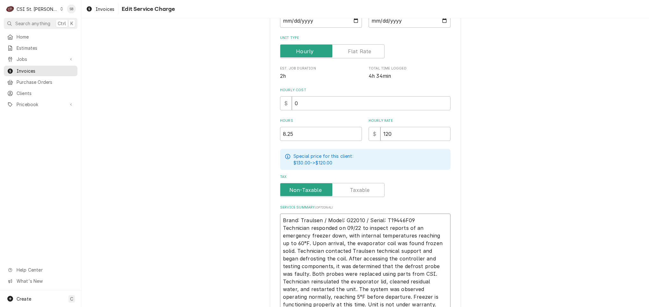
click at [421, 216] on textarea "Brand: Traulsen / Model: G22010 / Serial: T19446F09 Technician responded on 09/…" at bounding box center [365, 262] width 170 height 98
type textarea "x"
type textarea "Brand: Traulsen / Model: G22010 / Serial: T19446F09 Technician responded on 09/…"
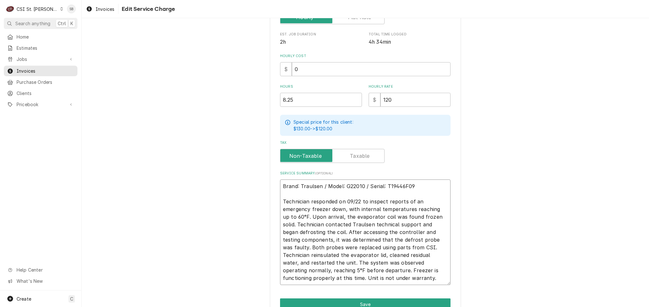
scroll to position [185, 0]
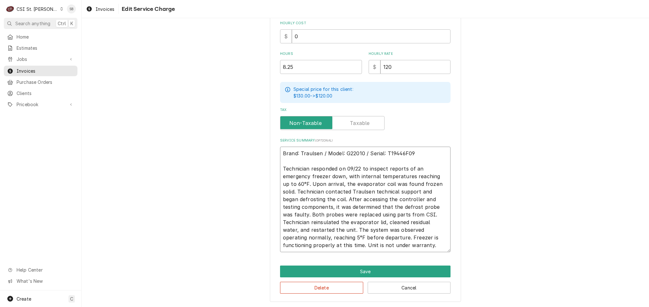
drag, startPoint x: 298, startPoint y: 184, endPoint x: 340, endPoint y: 177, distance: 42.6
click at [340, 177] on textarea "Brand: Traulsen / Model: G22010 / Serial: T19446F09 Technician responded on 09/…" at bounding box center [365, 199] width 170 height 105
type textarea "x"
type textarea "Brand: Traulsen / Model: G22010 / Serial: T19446F09 Technician responded on 09/…"
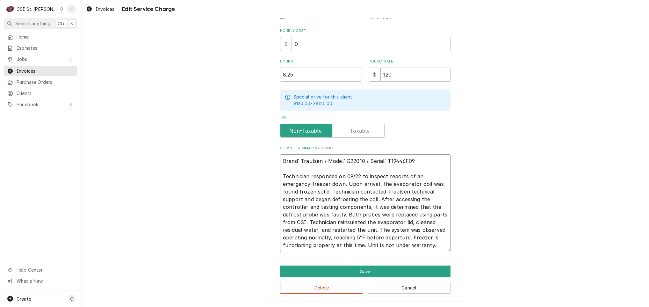
drag, startPoint x: 409, startPoint y: 215, endPoint x: 303, endPoint y: 219, distance: 105.8
click at [303, 219] on textarea "Brand: Traulsen / Model: G22010 / Serial: T19446F09 Technician responded on 09/…" at bounding box center [365, 203] width 170 height 98
type textarea "x"
type textarea "Brand: Traulsen / Model: G22010 / Serial: T19446F09 Technician responded on 09/…"
click at [312, 214] on textarea "Brand: Traulsen / Model: G22010 / Serial: T19446F09 Technician responded on 09/…" at bounding box center [365, 203] width 170 height 98
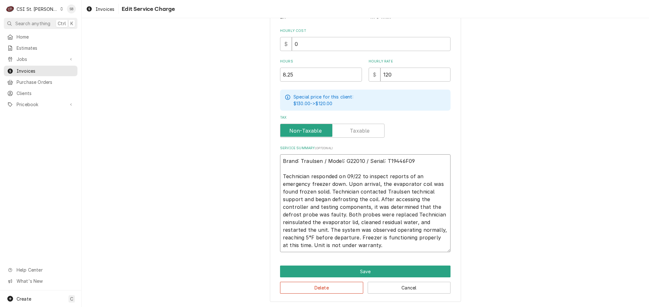
type textarea "x"
type textarea "Brand: Traulsen / Model: G22010 / Serial: T19446F09 Technician responded on 09/…"
click at [411, 213] on textarea "Brand: Traulsen / Model: G22010 / Serial: T19446F09 Technician responded on 09/…" at bounding box center [365, 203] width 170 height 98
type textarea "x"
type textarea "Brand: Traulsen / Model: G22010 / Serial: T19446F09 Technician responded on 09/…"
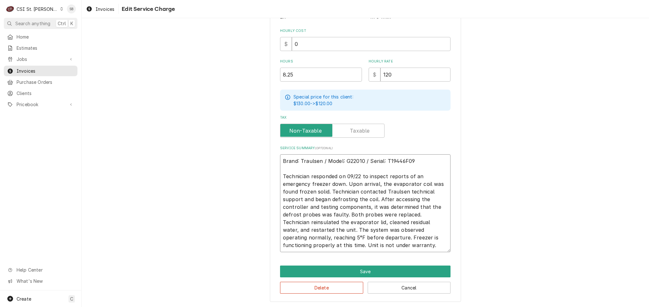
drag, startPoint x: 423, startPoint y: 212, endPoint x: 280, endPoint y: 221, distance: 142.7
click at [280, 221] on textarea "Brand: Traulsen / Model: G22010 / Serial: T19446F09 Technician responded on 09/…" at bounding box center [365, 203] width 170 height 98
type textarea "x"
type textarea "Brand: Traulsen / Model: G22010 / Serial: T19446F09 Technician responded on 09/…"
type textarea "x"
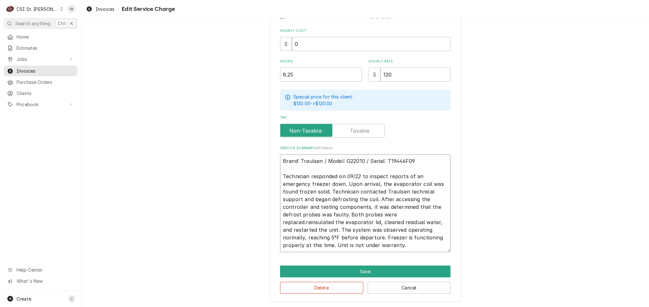
type textarea "Brand: Traulsen / Model: G22010 / Serial: T19446F09 Technician responded on 09/…"
type textarea "x"
type textarea "Brand: Traulsen / Model: G22010 / Serial: T19446F09 Technician responded on 09/…"
type textarea "x"
type textarea "Brand: Traulsen / Model: G22010 / Serial: T19446F09 Technician responded on 09/…"
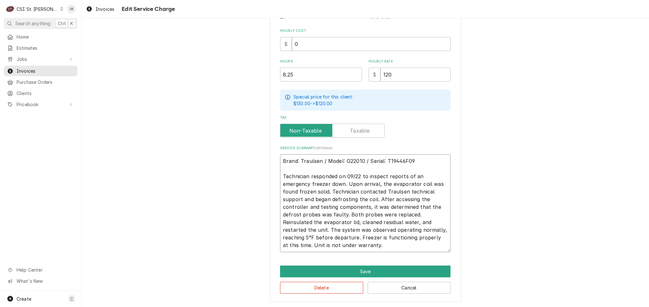
drag, startPoint x: 307, startPoint y: 241, endPoint x: 258, endPoint y: 228, distance: 50.1
click at [258, 228] on div "Use the fields below to edit this service charge Short Description 1-Labor (Ser…" at bounding box center [365, 77] width 567 height 459
type textarea "x"
type textarea "Brand: Traulsen / Model: G22010 / Serial: T19446F09 Technician responded on 09/…"
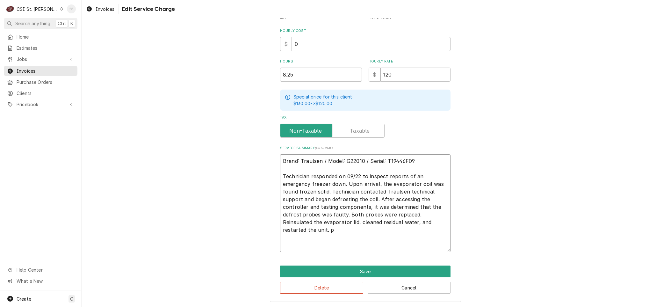
scroll to position [154, 0]
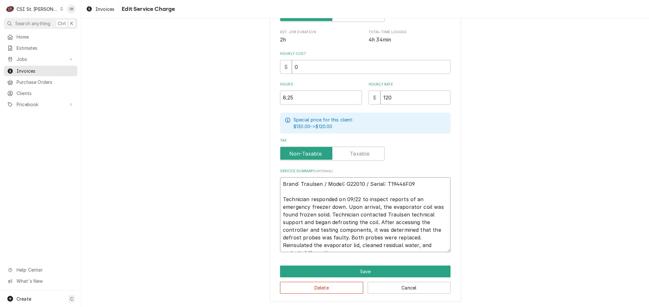
type textarea "x"
type textarea "Brand: Traulsen / Model: G22010 / Serial: T19446F09 Technician responded on 09/…"
type textarea "x"
type textarea "Brand: Traulsen / Model: G22010 / Serial: T19446F09 Technician responded on 09/…"
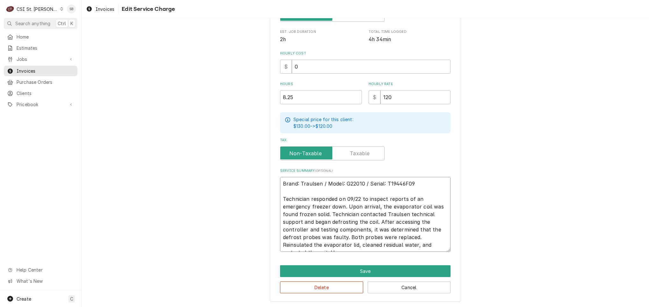
type textarea "x"
type textarea "Brand: Traulsen / Model: G22010 / Serial: T19446F09 Technician responded on 09/…"
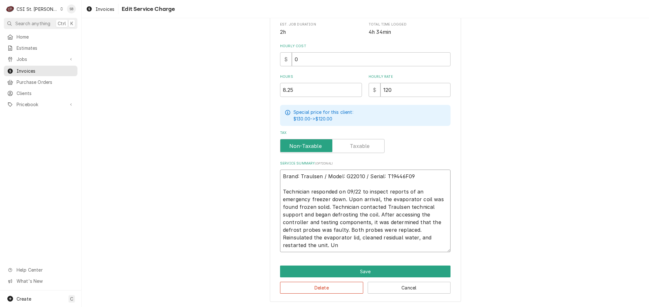
type textarea "x"
type textarea "Brand: Traulsen / Model: G22010 / Serial: T19446F09 Technician responded on 09/…"
type textarea "x"
type textarea "Brand: Traulsen / Model: G22010 / Serial: T19446F09 Technician responded on 09/…"
type textarea "x"
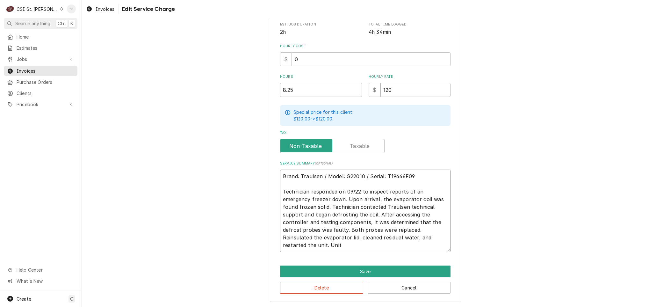
type textarea "Brand: Traulsen / Model: G22010 / Serial: T19446F09 Technician responded on 09/…"
type textarea "x"
type textarea "Brand: Traulsen / Model: G22010 / Serial: T19446F09 Technician responded on 09/…"
type textarea "x"
type textarea "Brand: Traulsen / Model: G22010 / Serial: T19446F09 Technician responded on 09/…"
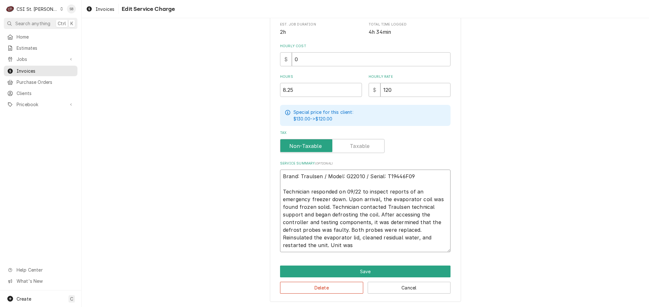
type textarea "x"
type textarea "Brand: Traulsen / Model: G22010 / Serial: T19446F09 Technician responded on 09/…"
type textarea "x"
type textarea "Brand: Traulsen / Model: G22010 / Serial: T19446F09 Technician responded on 09/…"
type textarea "x"
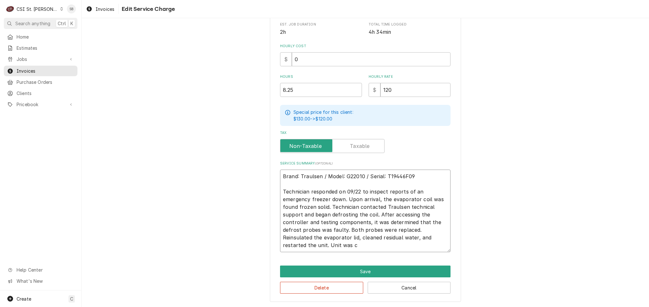
type textarea "Brand: Traulsen / Model: G22010 / Serial: T19446F09 Technician responded on 09/…"
type textarea "x"
type textarea "Brand: Traulsen / Model: G22010 / Serial: T19446F09 Technician responded on 09/…"
type textarea "x"
type textarea "Brand: Traulsen / Model: G22010 / Serial: T19446F09 Technician responded on 09/…"
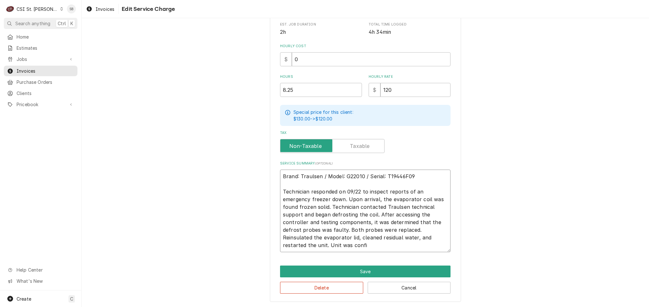
type textarea "x"
type textarea "Brand: Traulsen / Model: G22010 / Serial: T19446F09 Technician responded on 09/…"
type textarea "x"
type textarea "Brand: Traulsen / Model: G22010 / Serial: T19446F09 Technician responded on 09/…"
type textarea "x"
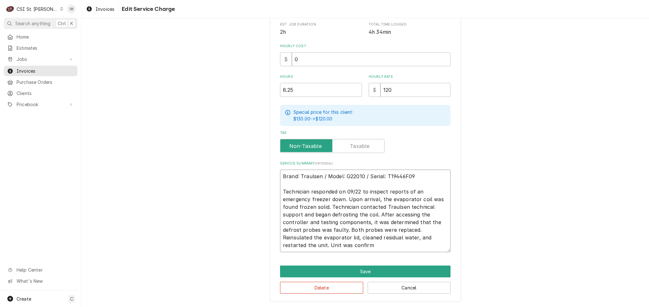
type textarea "Brand: Traulsen / Model: G22010 / Serial: T19446F09 Technician responded on 09/…"
type textarea "x"
type textarea "Brand: Traulsen / Model: G22010 / Serial: T19446F09 Technician responded on 09/…"
type textarea "x"
type textarea "Brand: Traulsen / Model: G22010 / Serial: T19446F09 Technician responded on 09/…"
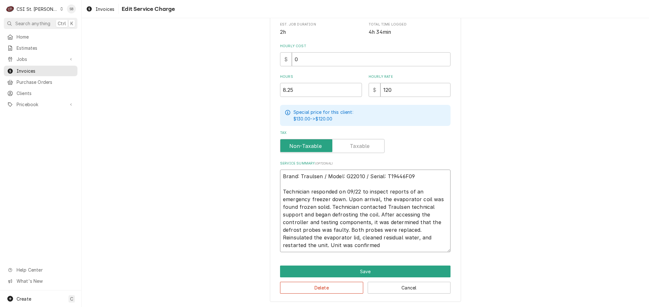
type textarea "x"
type textarea "Brand: Traulsen / Model: G22010 / Serial: T19446F09 Technician responded on 09/…"
type textarea "x"
type textarea "Brand: Traulsen / Model: G22010 / Serial: T19446F09 Technician responded on 09/…"
type textarea "x"
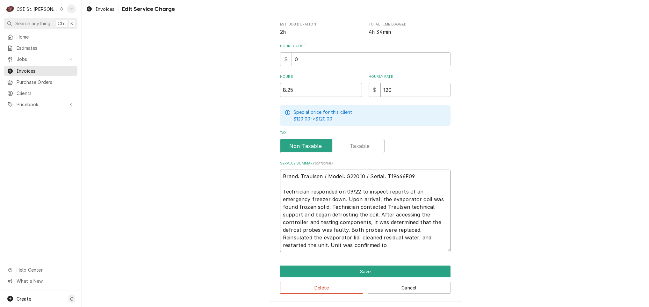
type textarea "Brand: Traulsen / Model: G22010 / Serial: T19446F09 Technician responded on 09/…"
type textarea "x"
type textarea "Brand: Traulsen / Model: G22010 / Serial: T19446F09 Technician responded on 09/…"
type textarea "x"
type textarea "Brand: Traulsen / Model: G22010 / Serial: T19446F09 Technician responded on 09/…"
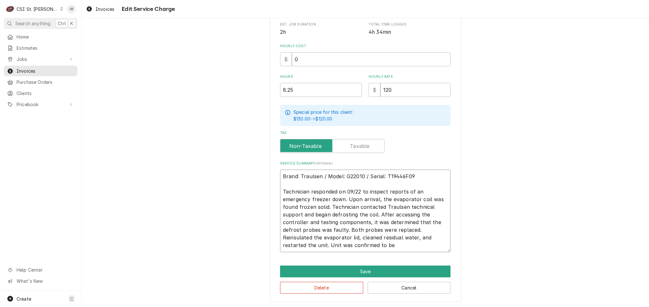
type textarea "x"
type textarea "Brand: Traulsen / Model: G22010 / Serial: T19446F09 Technician responded on 09/…"
type textarea "x"
type textarea "Brand: Traulsen / Model: G22010 / Serial: T19446F09 Technician responded on 09/…"
type textarea "x"
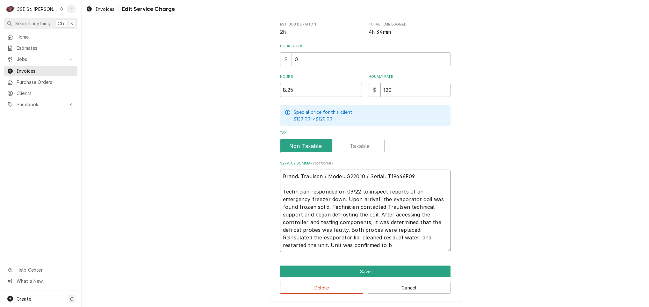
type textarea "Brand: Traulsen / Model: G22010 / Serial: T19446F09 Technician responded on 09/…"
type textarea "x"
type textarea "Brand: Traulsen / Model: G22010 / Serial: T19446F09 Technician responded on 09/…"
type textarea "x"
type textarea "Brand: Traulsen / Model: G22010 / Serial: T19446F09 Technician responded on 09/…"
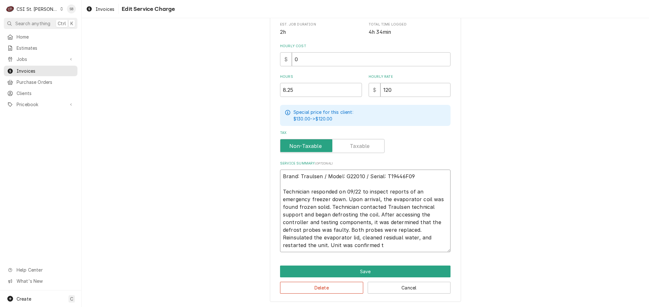
type textarea "x"
type textarea "Brand: Traulsen / Model: G22010 / Serial: T19446F09 Technician responded on 09/…"
type textarea "x"
type textarea "Brand: Traulsen / Model: G22010 / Serial: T19446F09 Technician responded on 09/…"
type textarea "x"
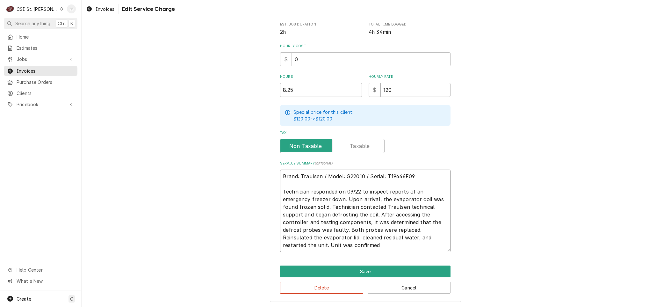
type textarea "Brand: Traulsen / Model: G22010 / Serial: T19446F09 Technician responded on 09/…"
type textarea "x"
type textarea "Brand: Traulsen / Model: G22010 / Serial: T19446F09 Technician responded on 09/…"
type textarea "x"
type textarea "Brand: Traulsen / Model: G22010 / Serial: T19446F09 Technician responded on 09/…"
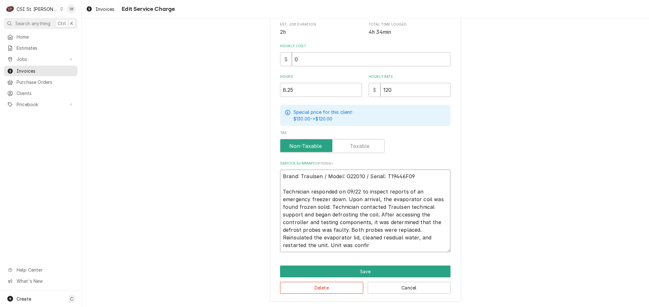
type textarea "x"
type textarea "Brand: Traulsen / Model: G22010 / Serial: T19446F09 Technician responded on 09/…"
type textarea "x"
type textarea "Brand: Traulsen / Model: G22010 / Serial: T19446F09 Technician responded on 09/…"
type textarea "x"
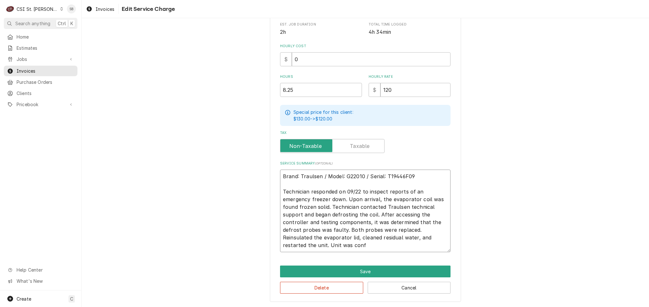
type textarea "Brand: Traulsen / Model: G22010 / Serial: T19446F09 Technician responded on 09/…"
type textarea "x"
type textarea "Brand: Traulsen / Model: G22010 / Serial: T19446F09 Technician responded on 09/…"
type textarea "x"
type textarea "Brand: Traulsen / Model: G22010 / Serial: T19446F09 Technician responded on 09/…"
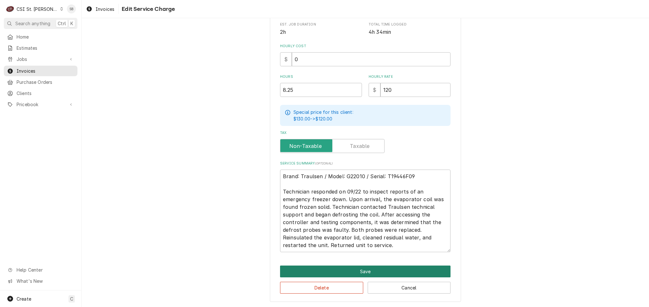
click at [390, 270] on button "Save" at bounding box center [365, 271] width 170 height 12
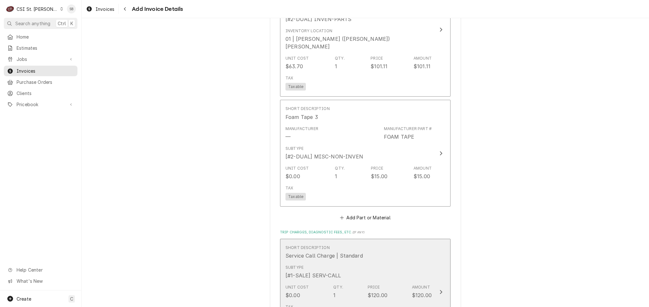
scroll to position [1104, 0]
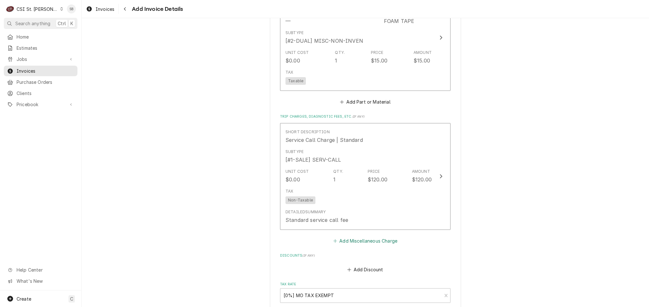
drag, startPoint x: 363, startPoint y: 220, endPoint x: 359, endPoint y: 186, distance: 33.9
click at [363, 236] on button "Add Miscellaneous Charge" at bounding box center [365, 240] width 66 height 9
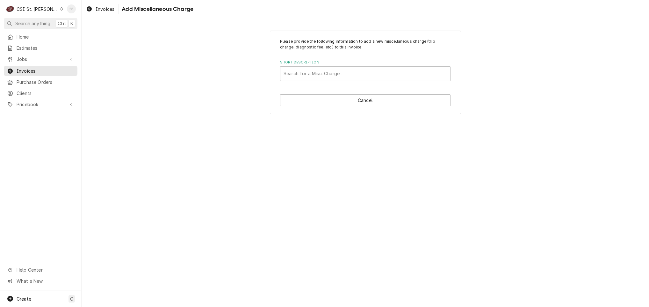
click at [342, 74] on div "Short Description" at bounding box center [365, 73] width 163 height 11
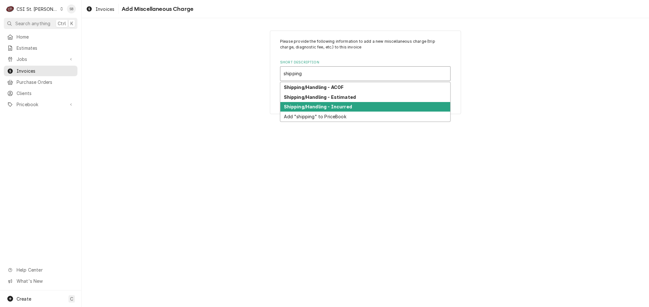
click at [362, 106] on div "Shipping/Handling - Incurred" at bounding box center [365, 107] width 170 height 10
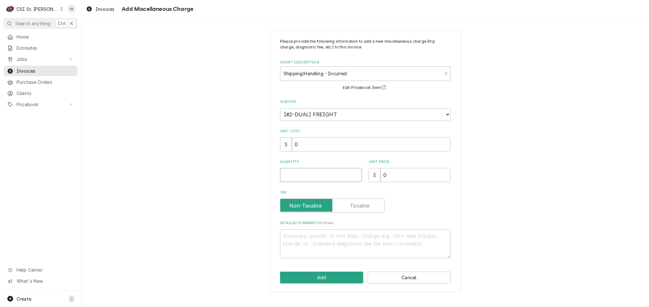
click at [311, 179] on input "Quantity" at bounding box center [321, 175] width 82 height 14
click at [309, 258] on div "Please provide the following information to add a new miscellaneous charge (tri…" at bounding box center [365, 161] width 191 height 261
drag, startPoint x: 408, startPoint y: 162, endPoint x: 342, endPoint y: 173, distance: 66.7
click at [350, 171] on div "Quantity 1 Unit Price $ 0" at bounding box center [365, 170] width 170 height 23
click at [342, 173] on input "1" at bounding box center [321, 175] width 82 height 14
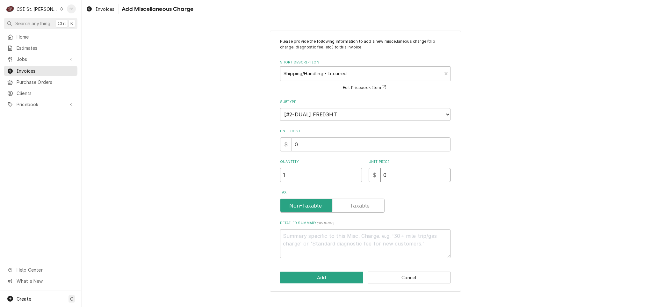
drag, startPoint x: 397, startPoint y: 176, endPoint x: 360, endPoint y: 176, distance: 37.0
click at [356, 180] on div "Quantity 1 Unit Price $ 0" at bounding box center [365, 170] width 170 height 23
click at [333, 275] on button "Add" at bounding box center [321, 277] width 83 height 12
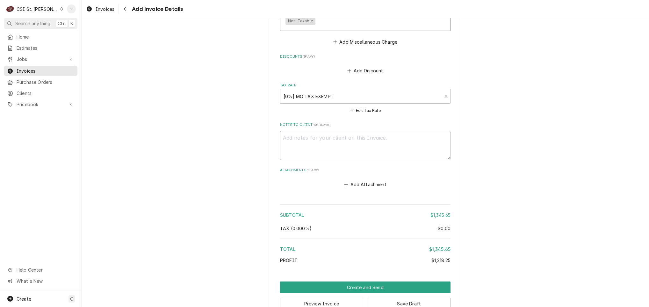
scroll to position [1394, 0]
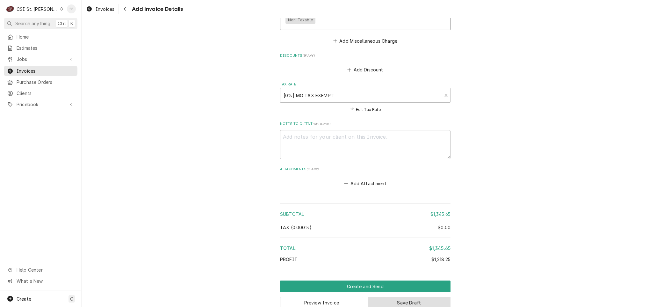
click at [390, 297] on button "Save Draft" at bounding box center [409, 303] width 83 height 12
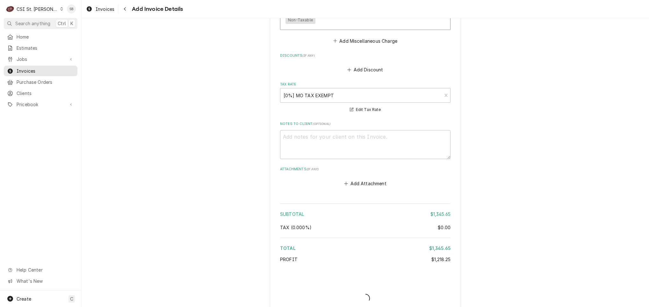
scroll to position [1390, 0]
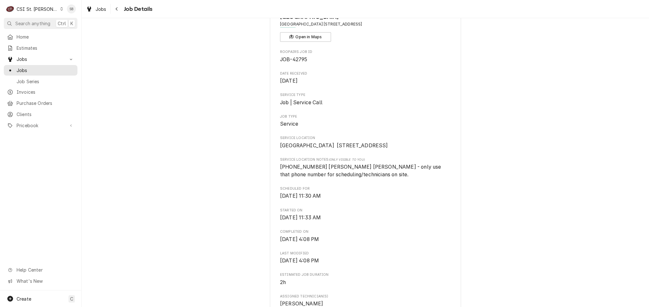
scroll to position [191, 0]
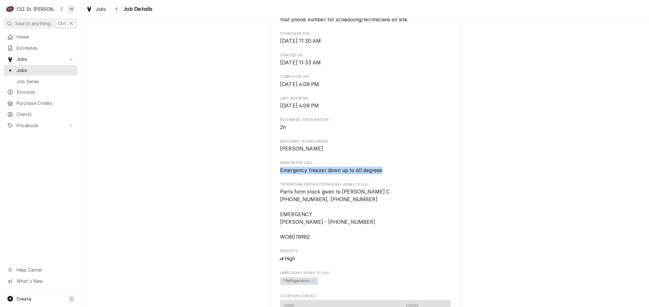
drag, startPoint x: 382, startPoint y: 184, endPoint x: 261, endPoint y: 186, distance: 121.4
click at [261, 186] on div "Completed and Uninvoiced [GEOGRAPHIC_DATA] [GEOGRAPHIC_DATA] [STREET_ADDRESS] O…" at bounding box center [365, 241] width 567 height 815
copy span "Emergency freezer down up to 60 degrees"
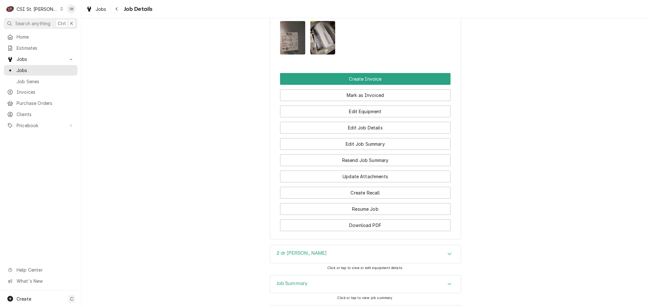
scroll to position [673, 0]
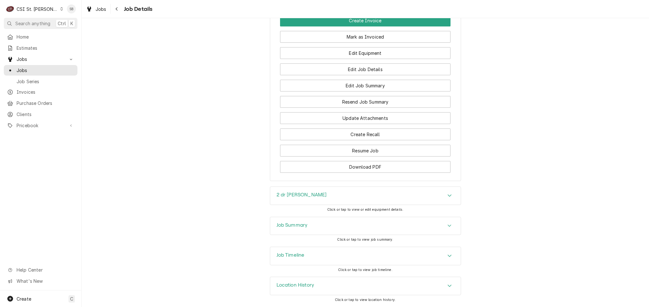
click at [313, 222] on div "Job Summary" at bounding box center [365, 226] width 191 height 18
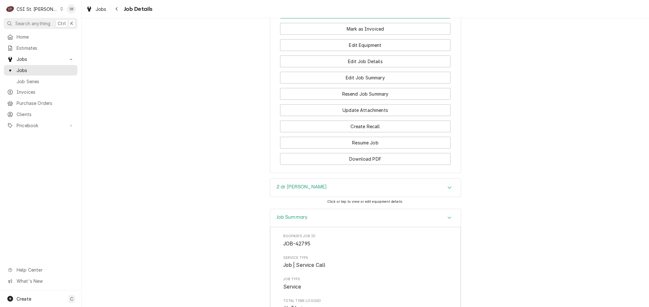
scroll to position [669, 0]
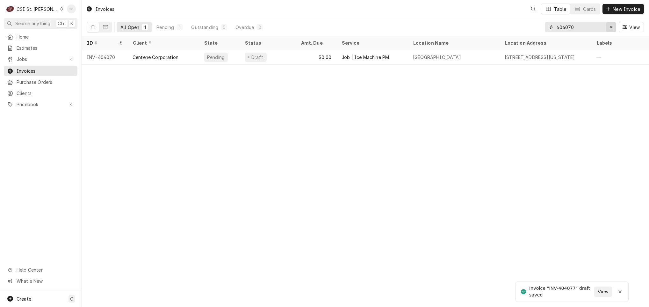
click at [614, 28] on button "Erase input" at bounding box center [611, 27] width 10 height 10
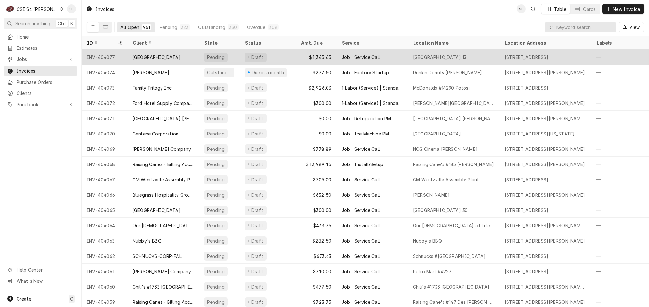
click at [319, 57] on div "$1,345.65" at bounding box center [316, 56] width 41 height 15
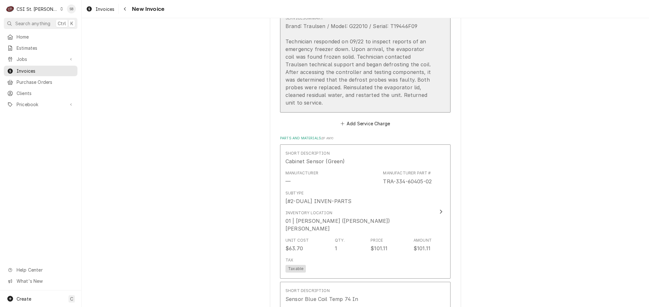
click at [348, 67] on div "Brand: Traulsen / Model: G22010 / Serial: T19446F09 Technician responded on 09/…" at bounding box center [358, 64] width 146 height 84
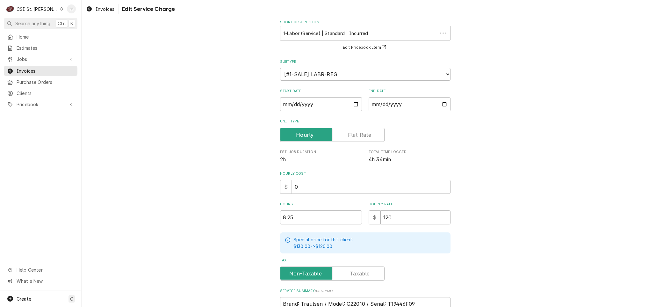
scroll to position [162, 0]
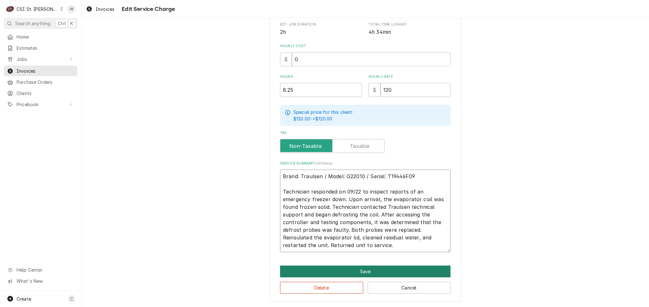
drag, startPoint x: 279, startPoint y: 190, endPoint x: 647, endPoint y: 153, distance: 369.8
click at [405, 276] on div "Use the fields below to edit this service charge Short Description 1-Labor (Ser…" at bounding box center [365, 85] width 191 height 433
click at [340, 272] on button "Save" at bounding box center [365, 271] width 170 height 12
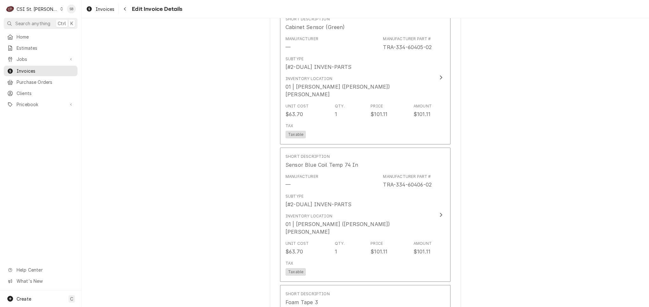
scroll to position [1064, 0]
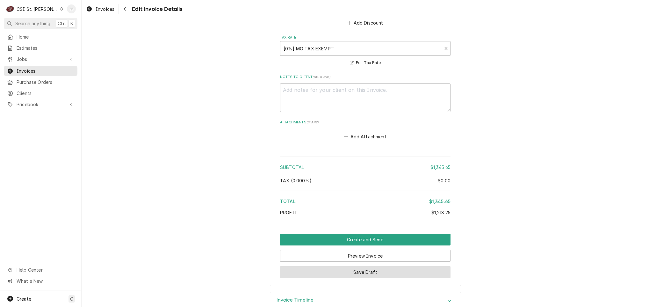
click at [395, 266] on button "Save Draft" at bounding box center [365, 272] width 170 height 12
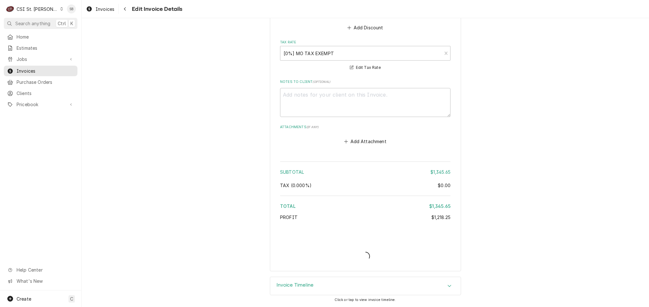
scroll to position [1420, 0]
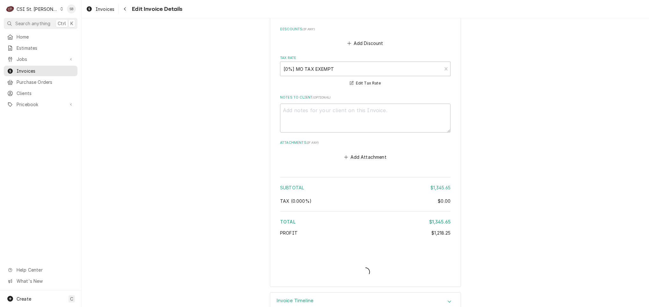
type textarea "x"
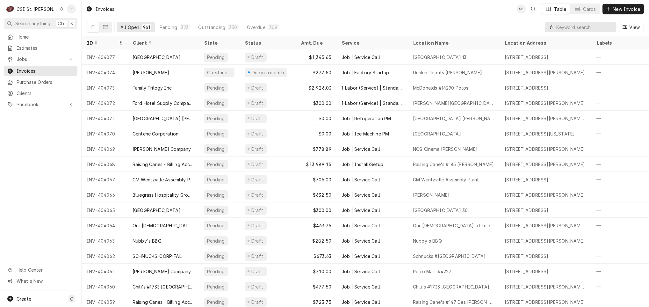
click at [576, 27] on input "Dynamic Content Wrapper" at bounding box center [584, 27] width 57 height 10
paste input "42621"
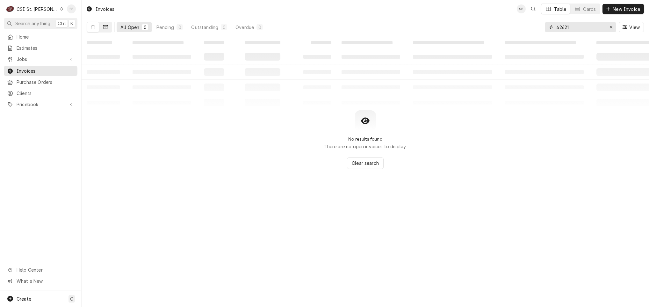
type input "42621"
click at [106, 28] on icon "Dynamic Content Wrapper" at bounding box center [105, 27] width 4 height 4
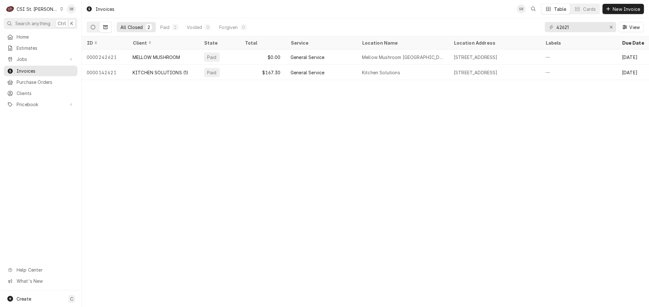
click at [95, 27] on icon "Dynamic Content Wrapper" at bounding box center [93, 27] width 4 height 4
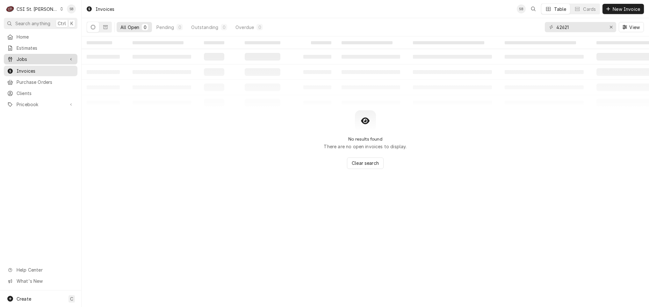
click at [40, 58] on span "Jobs" at bounding box center [41, 59] width 48 height 7
click at [43, 67] on span "Jobs" at bounding box center [46, 70] width 58 height 7
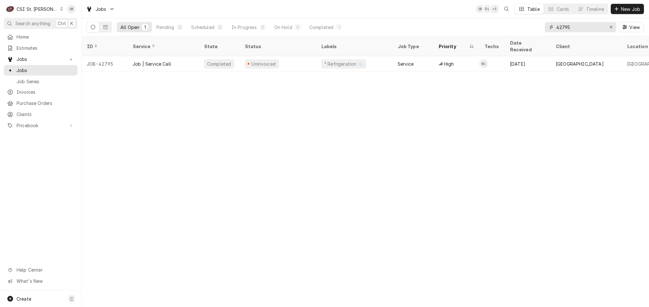
drag, startPoint x: 558, startPoint y: 31, endPoint x: 564, endPoint y: 28, distance: 6.3
click at [559, 31] on input "42795" at bounding box center [580, 27] width 48 height 10
click at [564, 28] on input "42795" at bounding box center [580, 27] width 48 height 10
paste input "621"
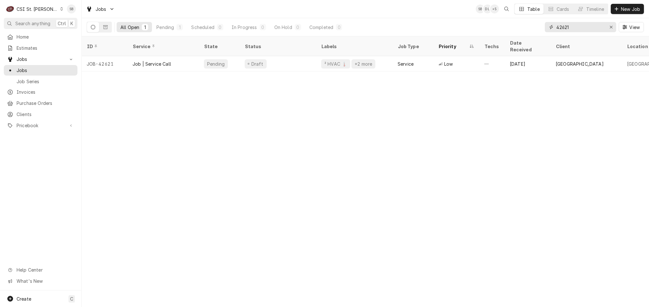
type input "42621"
drag, startPoint x: 137, startPoint y: 215, endPoint x: 139, endPoint y: 210, distance: 5.4
click at [137, 216] on div "ID Service State Status Labels Job Type Priority Techs Date Received Client Loc…" at bounding box center [365, 171] width 567 height 270
click at [411, 228] on div "ID Service State Status Labels Job Type Priority Techs Date Received Client Loc…" at bounding box center [365, 171] width 567 height 270
